Goal: Register for event/course

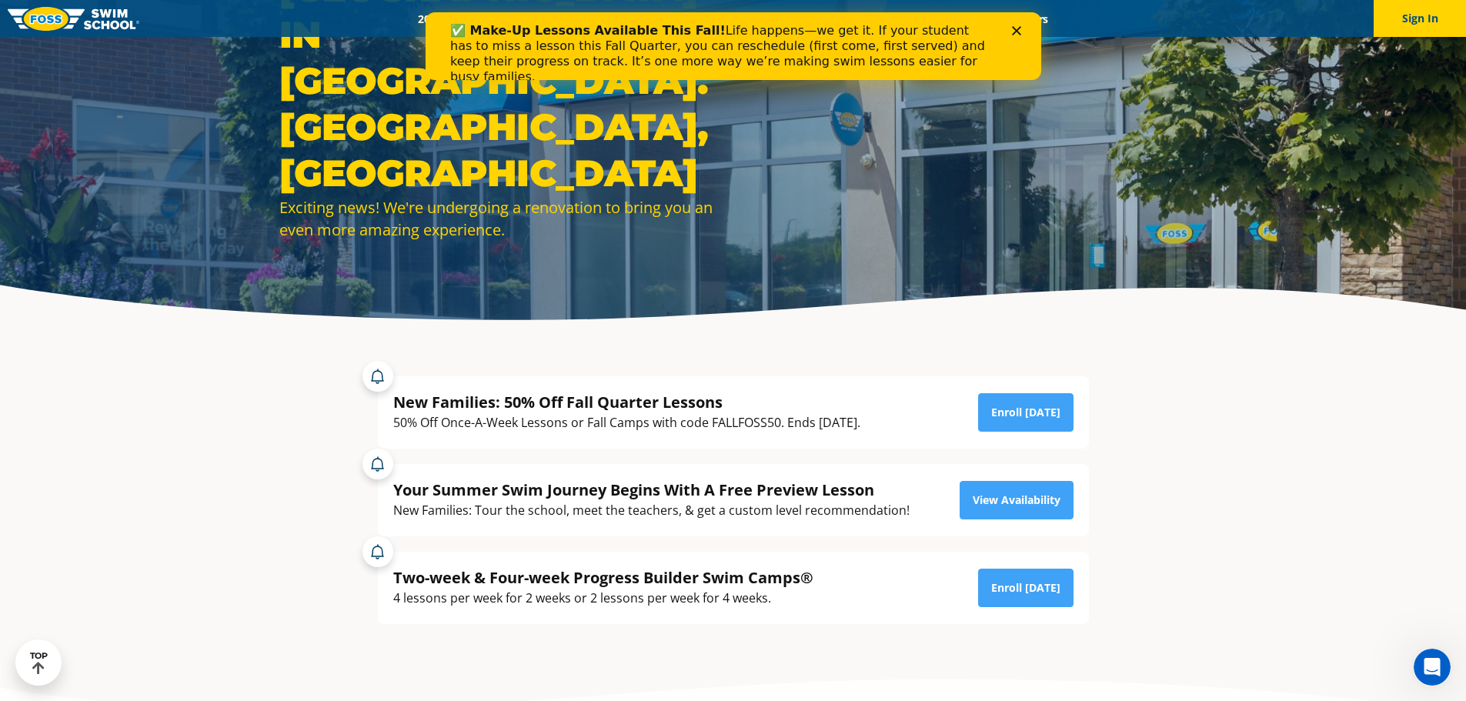
click at [807, 410] on div "New Families: 50% Off Fall Quarter Lessons" at bounding box center [626, 402] width 467 height 21
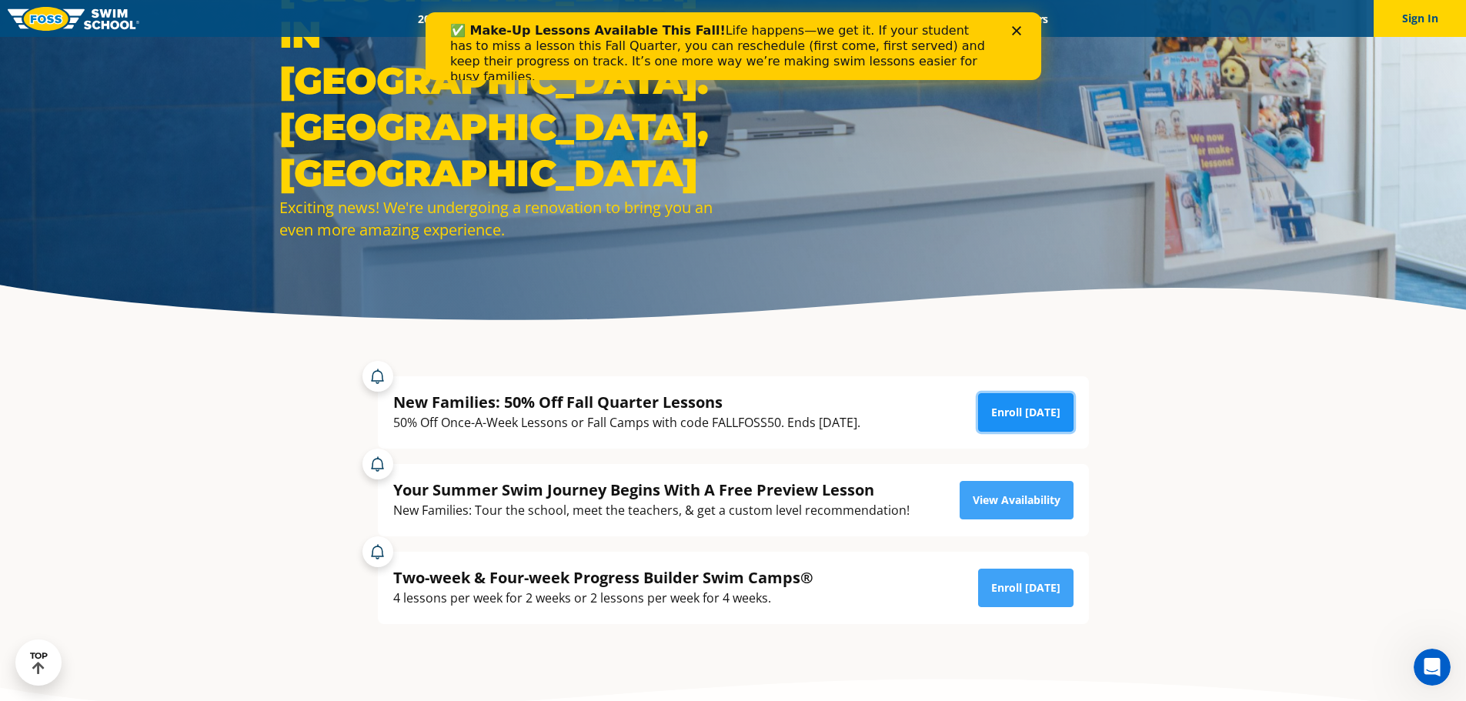
click at [1020, 416] on link "Enroll [DATE]" at bounding box center [1025, 412] width 95 height 38
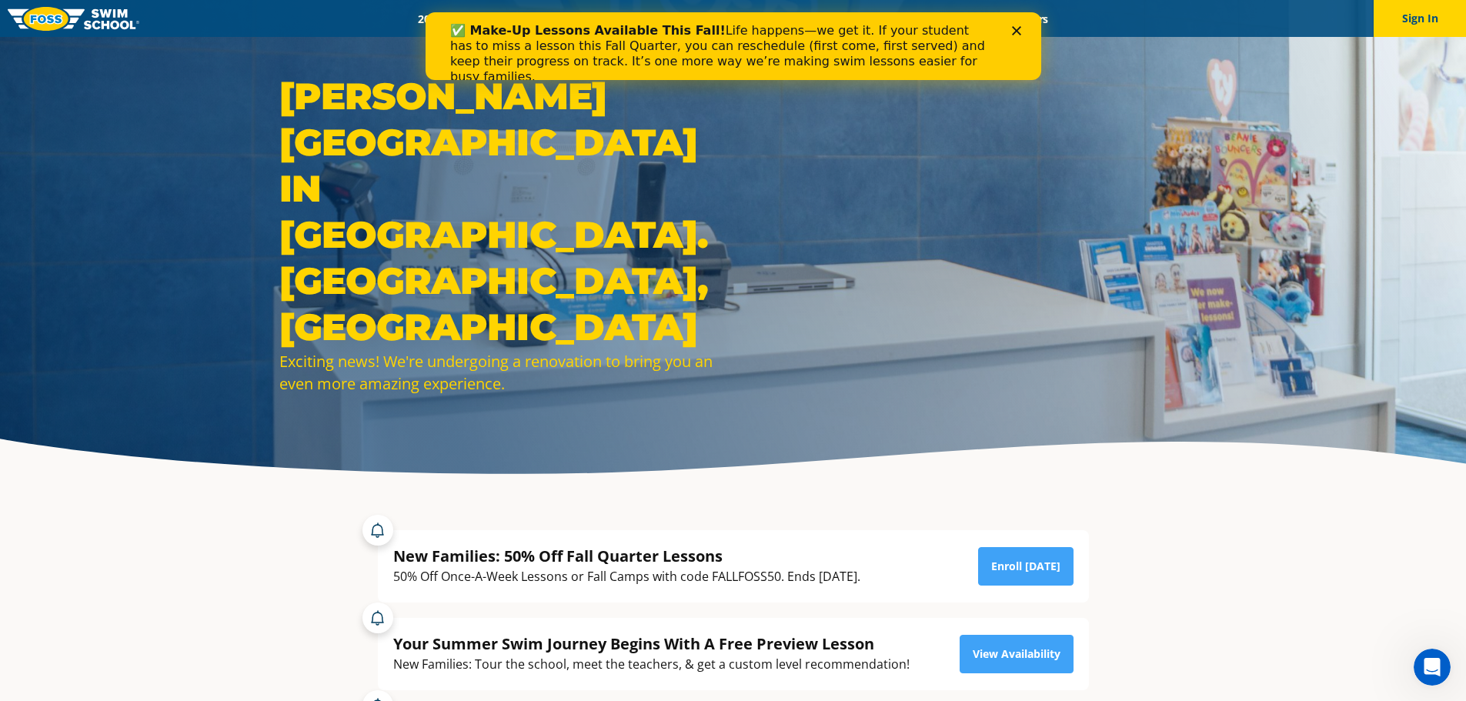
click at [1017, 28] on polygon "Close" at bounding box center [1015, 30] width 9 height 9
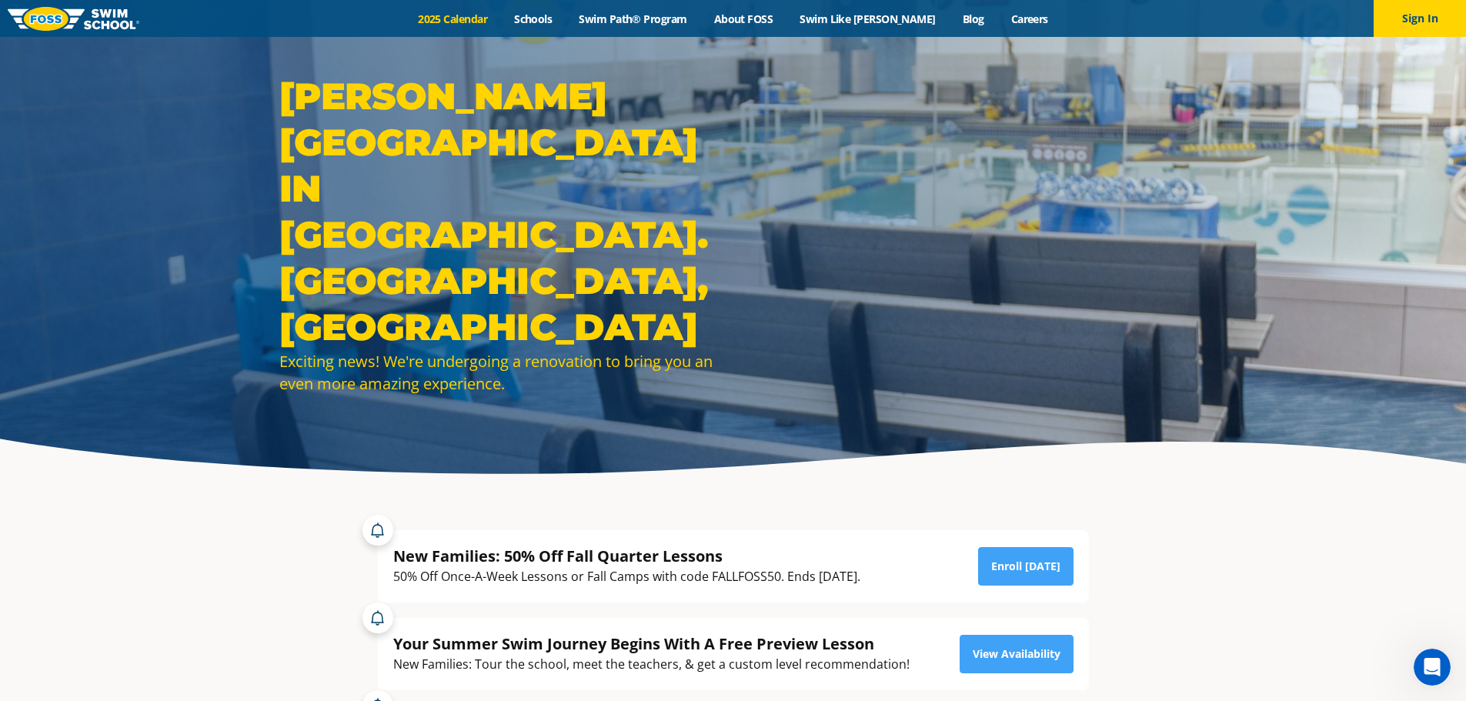
click at [499, 19] on link "2025 Calendar" at bounding box center [453, 19] width 96 height 15
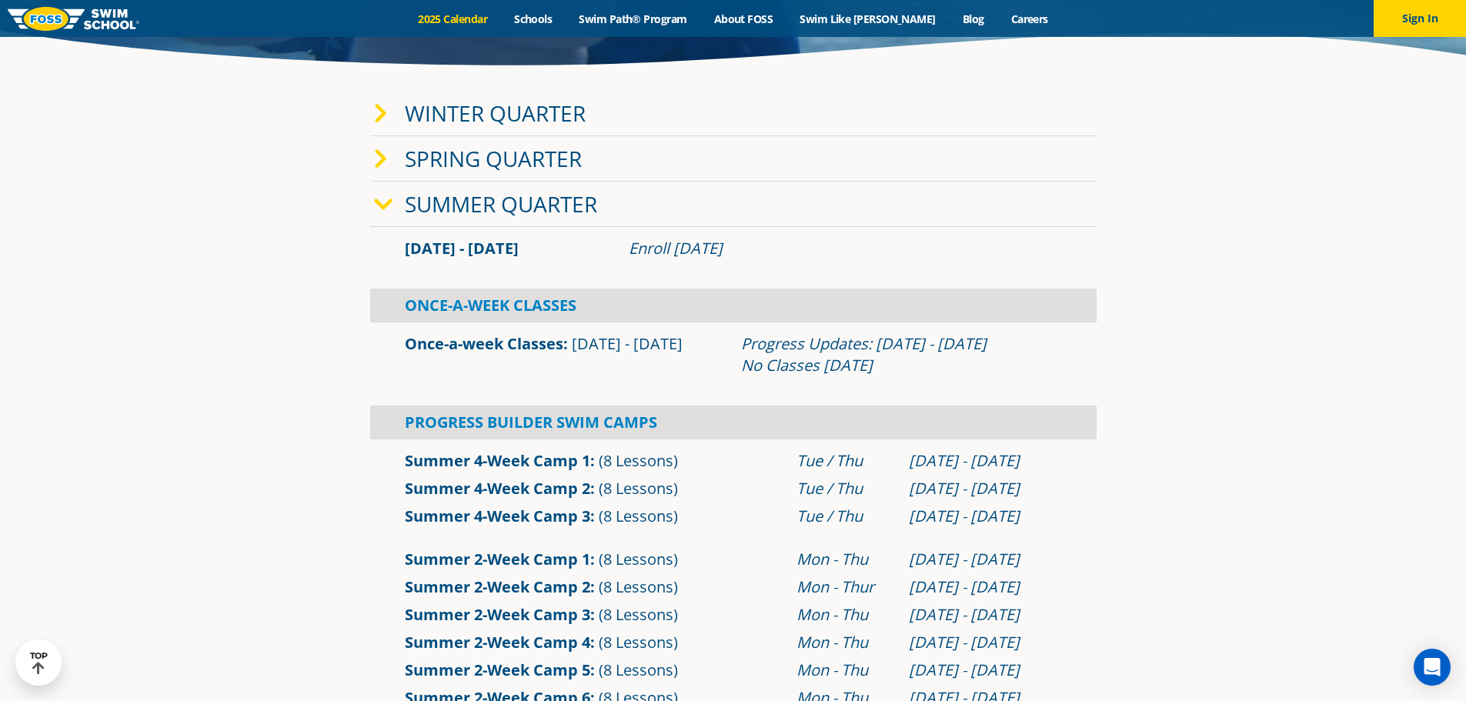
scroll to position [231, 0]
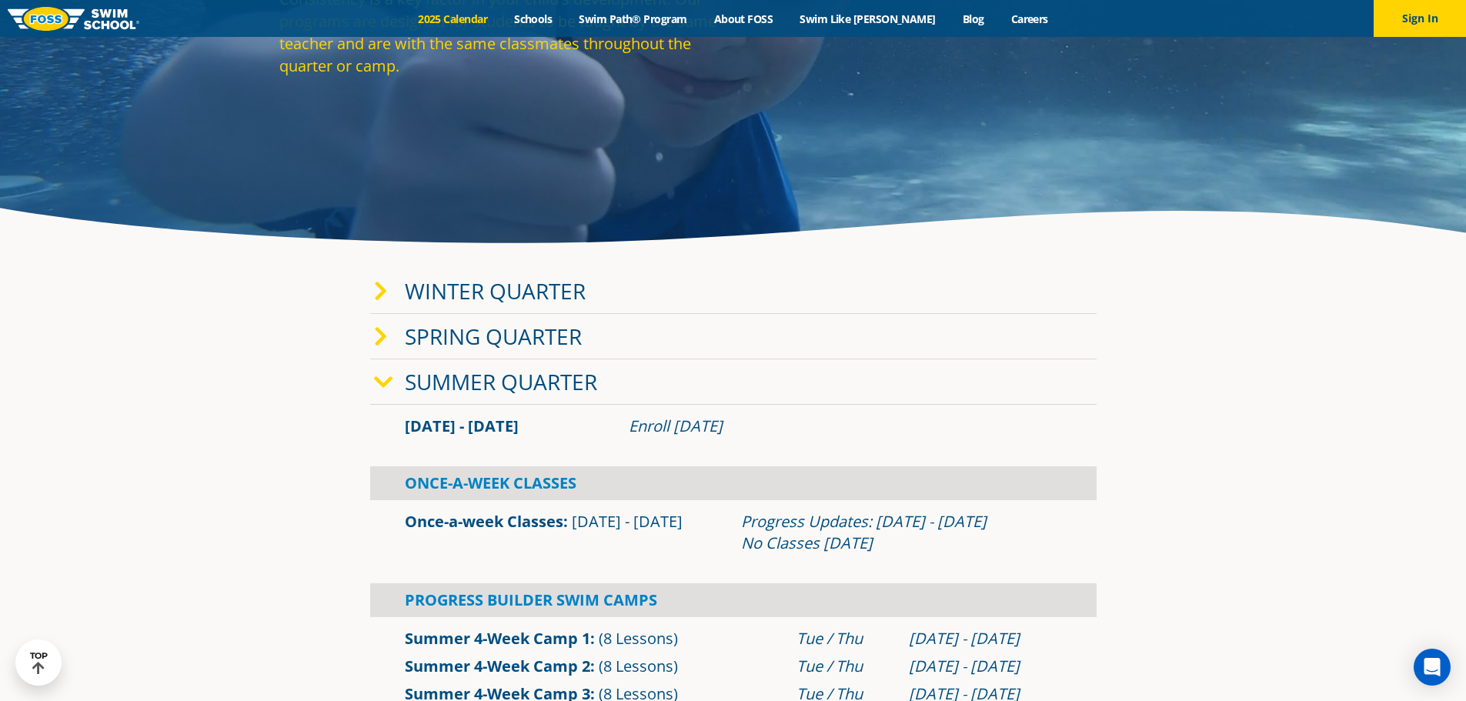
click at [568, 285] on link "Winter Quarter" at bounding box center [495, 290] width 181 height 29
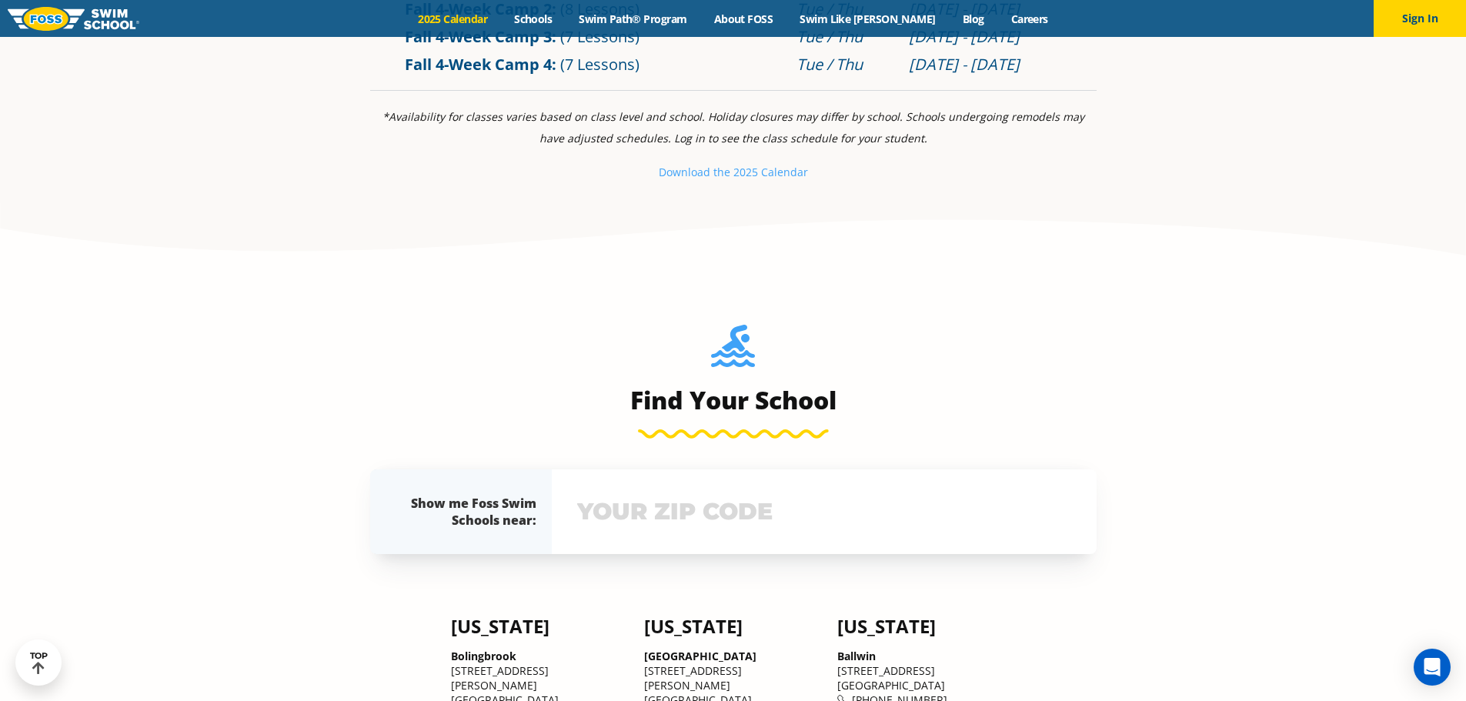
scroll to position [1924, 0]
